Goal: Task Accomplishment & Management: Manage account settings

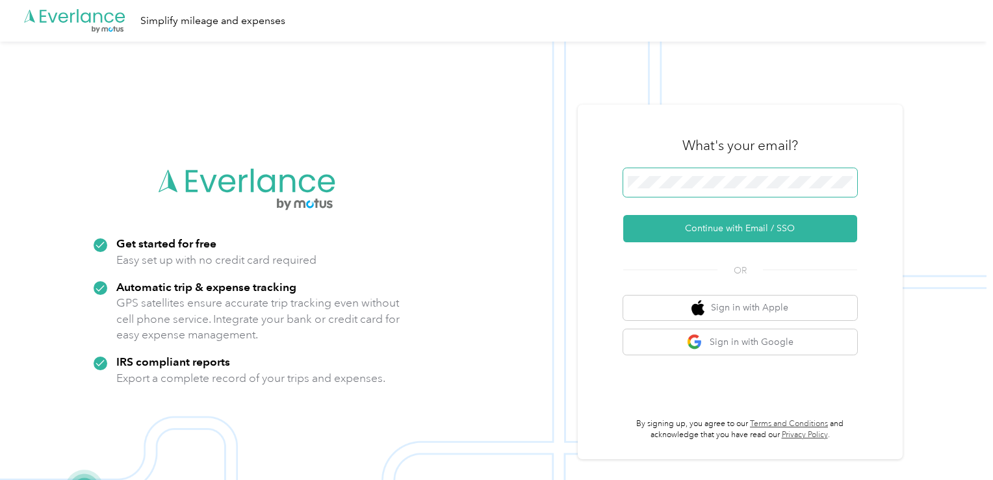
click at [689, 190] on span at bounding box center [740, 182] width 234 height 29
click at [673, 175] on span at bounding box center [740, 182] width 234 height 29
click at [623, 215] on button "Continue with Email / SSO" at bounding box center [740, 228] width 234 height 27
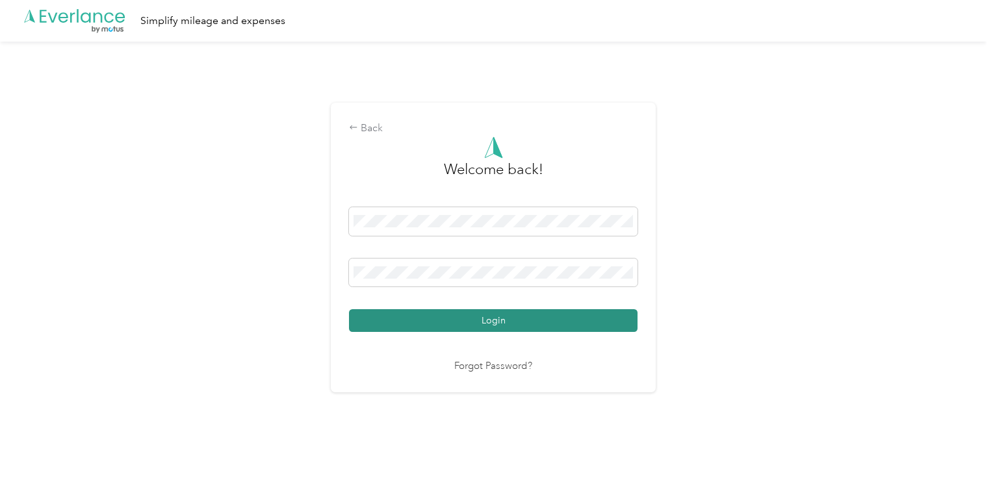
click at [539, 316] on button "Login" at bounding box center [493, 320] width 288 height 23
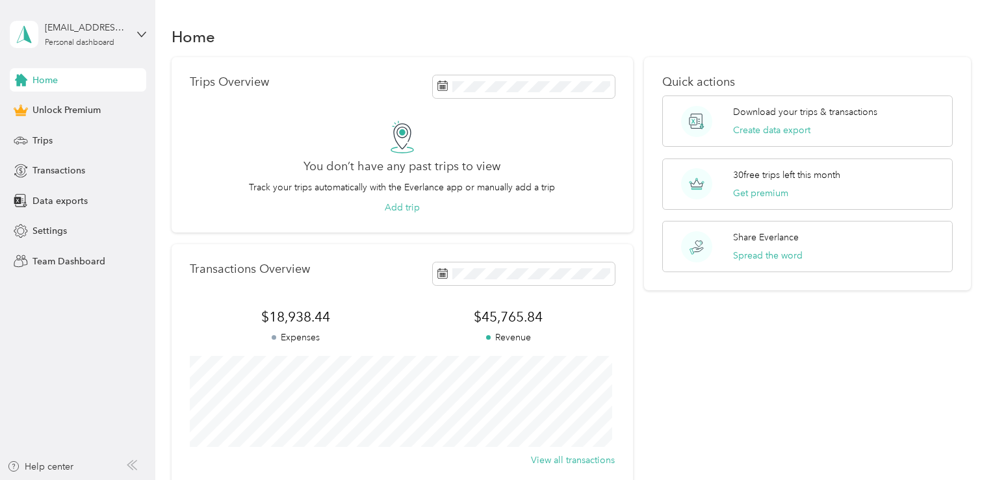
click at [685, 414] on div "Quick actions Download your trips & transactions Create data export 30 free tri…" at bounding box center [807, 271] width 326 height 429
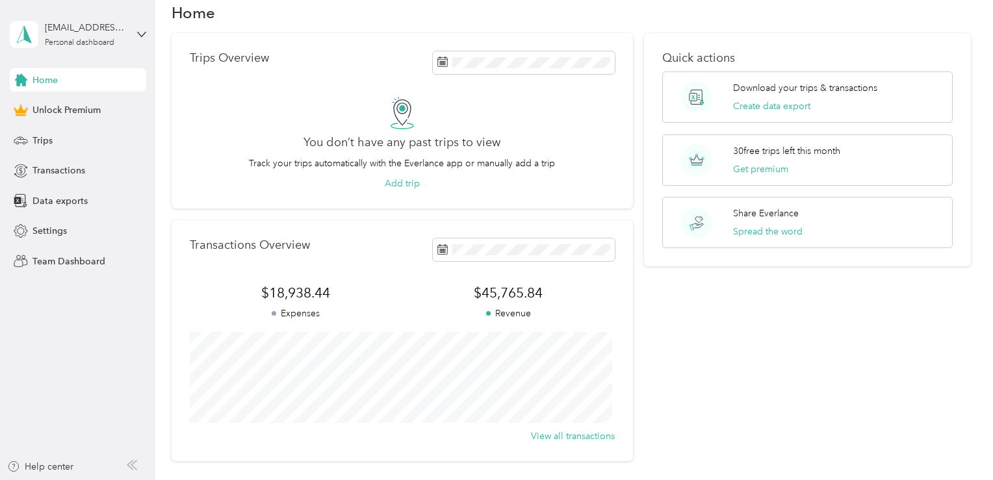
scroll to position [22, 0]
click at [92, 169] on div "Transactions" at bounding box center [78, 170] width 136 height 23
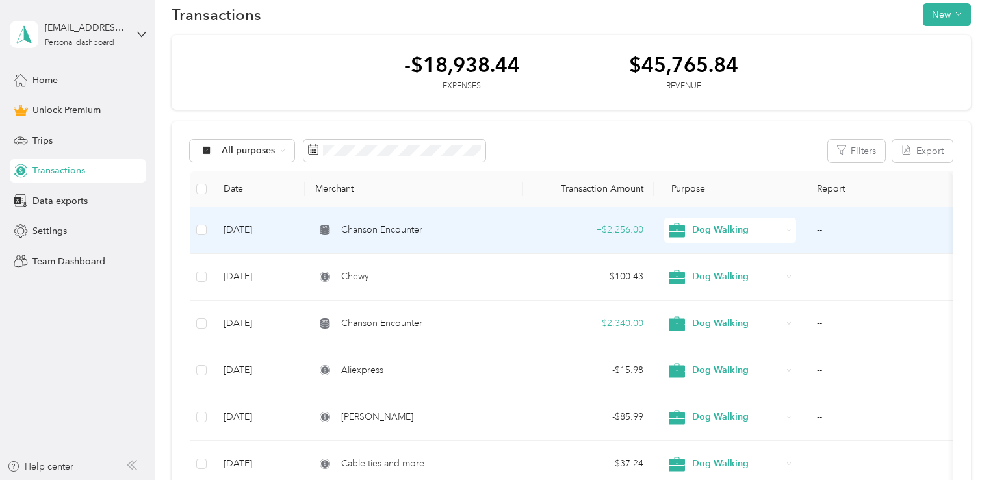
click at [431, 238] on td "Chanson Encounter" at bounding box center [414, 230] width 218 height 47
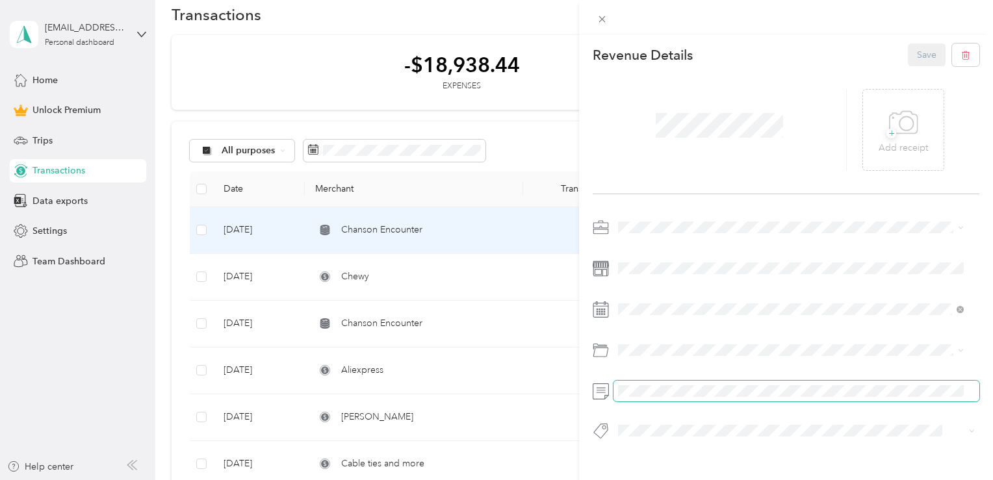
click at [618, 395] on span at bounding box center [796, 391] width 366 height 21
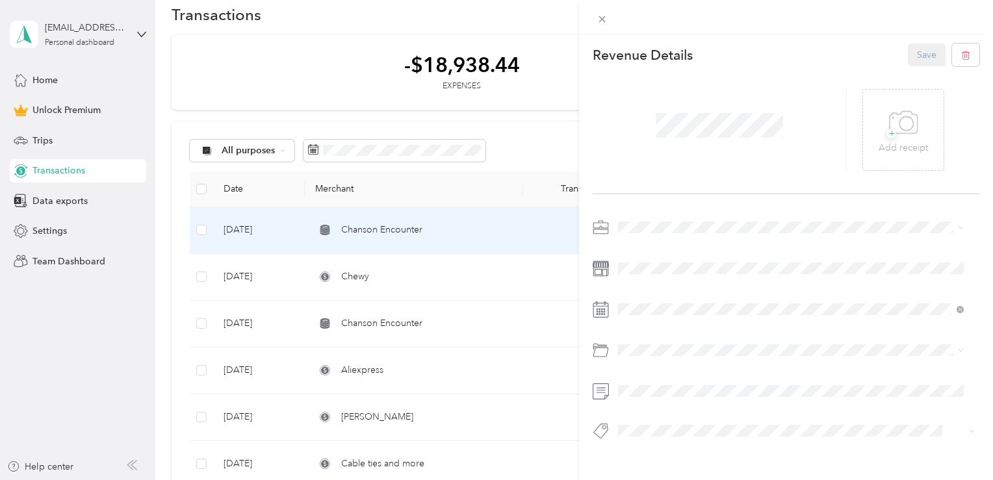
click at [552, 114] on div "This revenue cannot be edited because it is either under review, approved, or p…" at bounding box center [496, 240] width 993 height 480
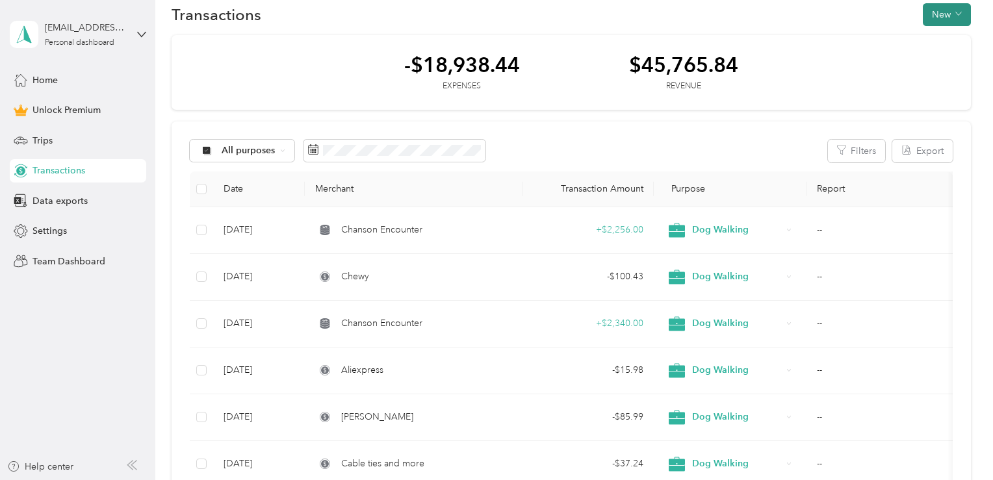
click at [922, 20] on button "New" at bounding box center [946, 14] width 48 height 23
click at [939, 62] on span "Revenue" at bounding box center [939, 62] width 36 height 14
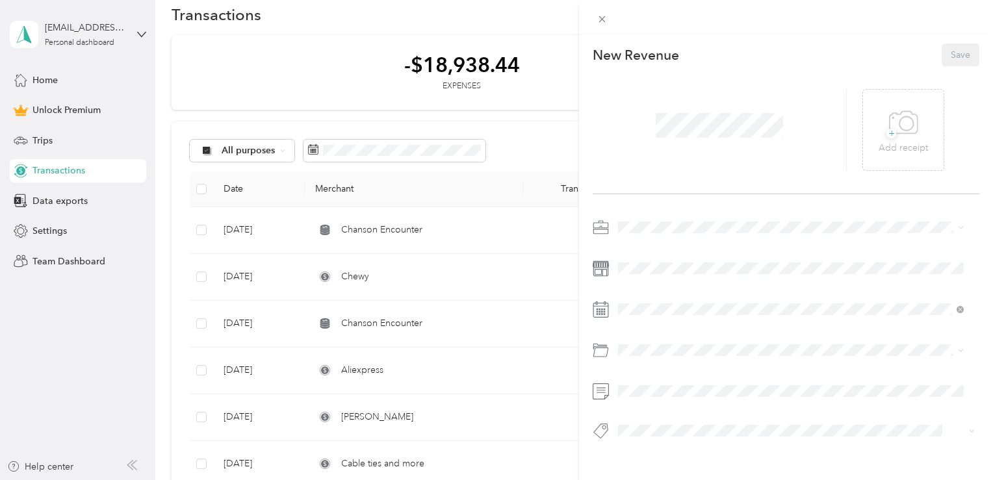
click at [686, 142] on span at bounding box center [719, 125] width 136 height 34
click at [687, 295] on div "Dog Walking" at bounding box center [790, 296] width 337 height 14
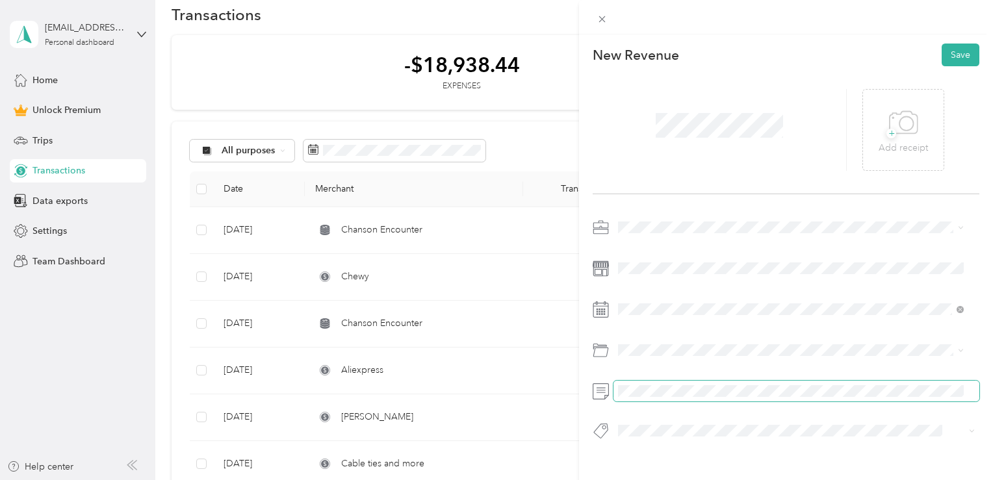
scroll to position [0, 124]
click at [925, 383] on span at bounding box center [796, 391] width 366 height 21
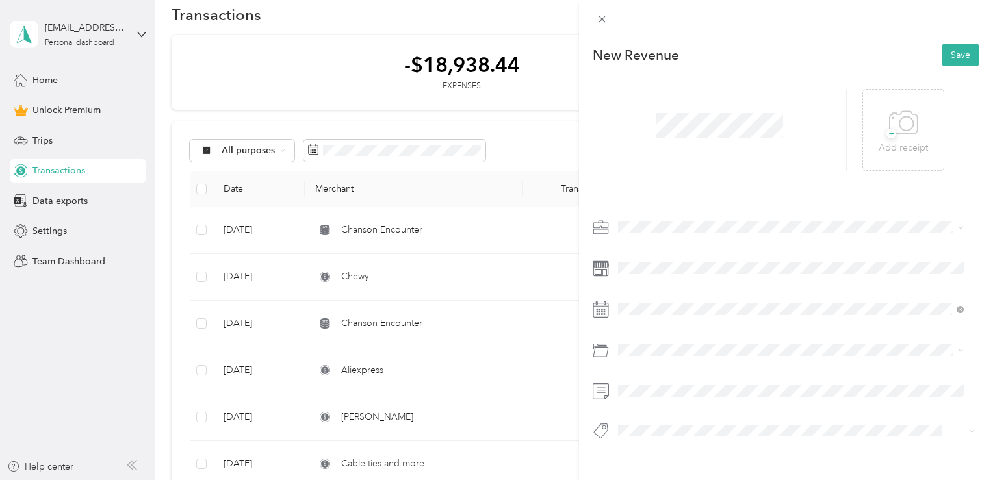
click at [733, 401] on div at bounding box center [785, 333] width 387 height 232
click at [954, 51] on button "Save" at bounding box center [960, 55] width 38 height 23
